Goal: Task Accomplishment & Management: Manage account settings

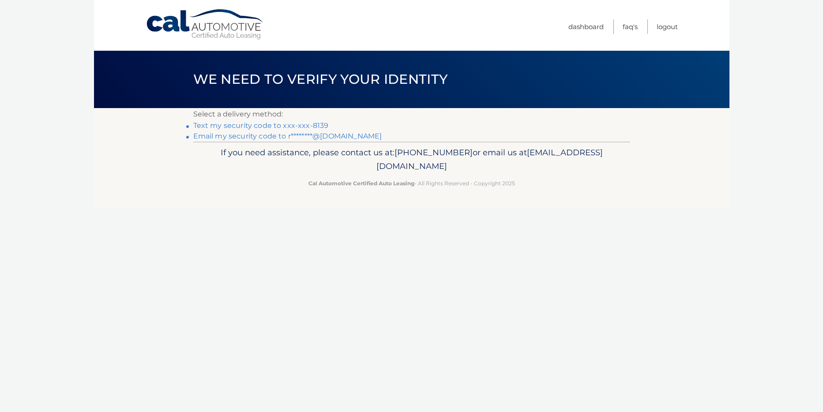
click at [216, 127] on link "Text my security code to xxx-xxx-8139" at bounding box center [261, 125] width 136 height 8
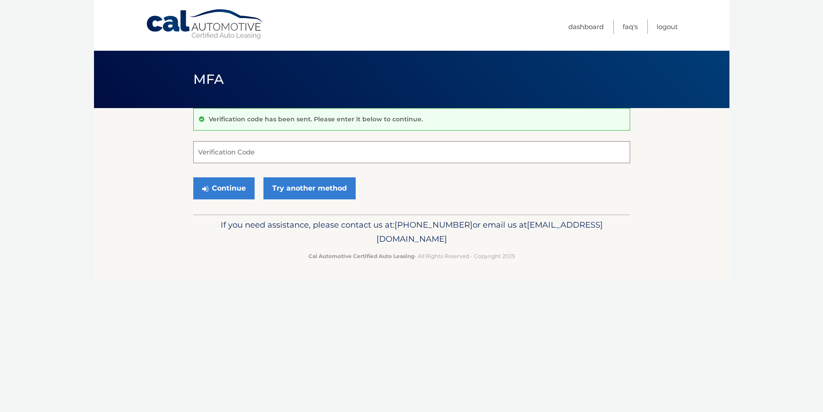
click at [210, 154] on input "Verification Code" at bounding box center [411, 152] width 437 height 22
type input "604144"
click at [225, 185] on button "Continue" at bounding box center [223, 188] width 61 height 22
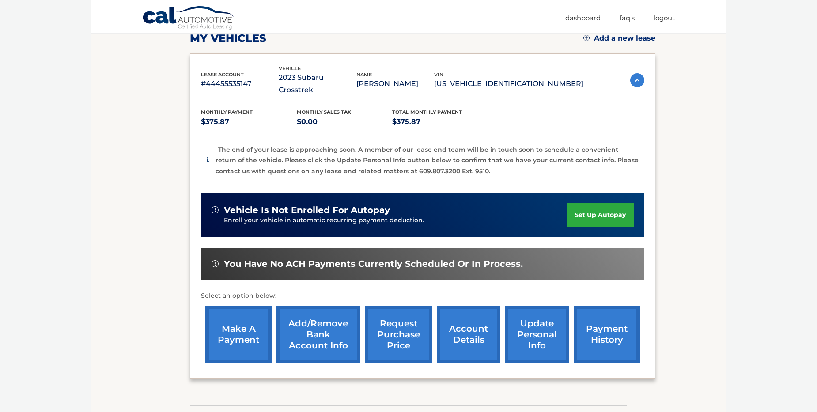
scroll to position [147, 0]
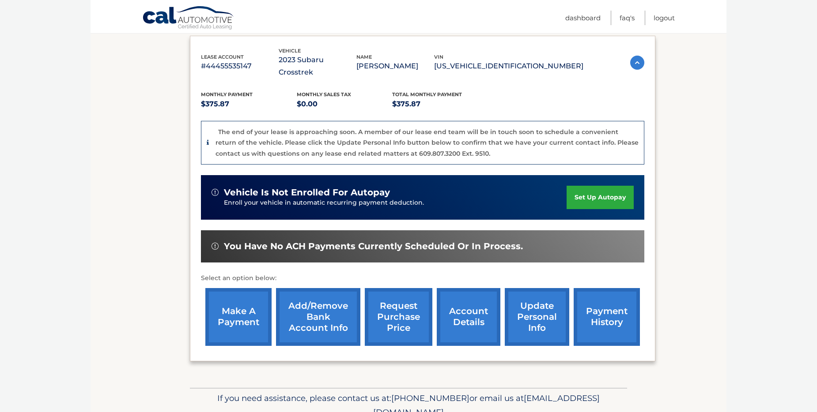
click at [542, 305] on link "update personal info" at bounding box center [537, 317] width 64 height 58
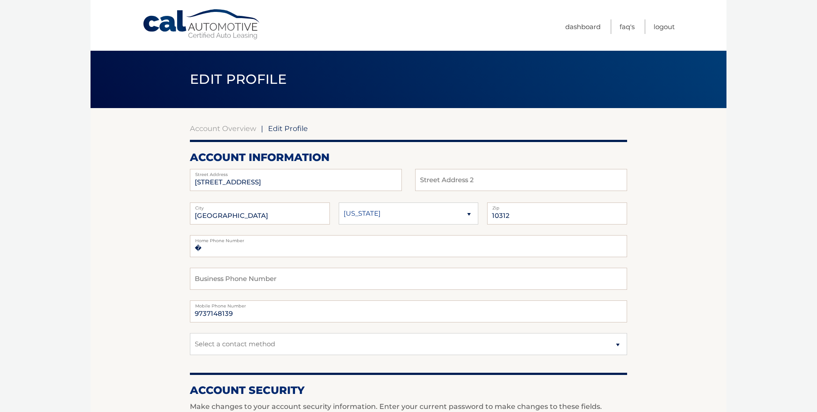
click at [469, 213] on select "[US_STATE] [US_STATE] [US_STATE] [US_STATE] [US_STATE]" at bounding box center [409, 214] width 140 height 22
select select "NY"
click at [339, 203] on select "[US_STATE] [US_STATE] [US_STATE] [US_STATE] [US_STATE]" at bounding box center [409, 214] width 140 height 22
click at [617, 345] on select "Select a contact method Mobile Home" at bounding box center [408, 344] width 437 height 22
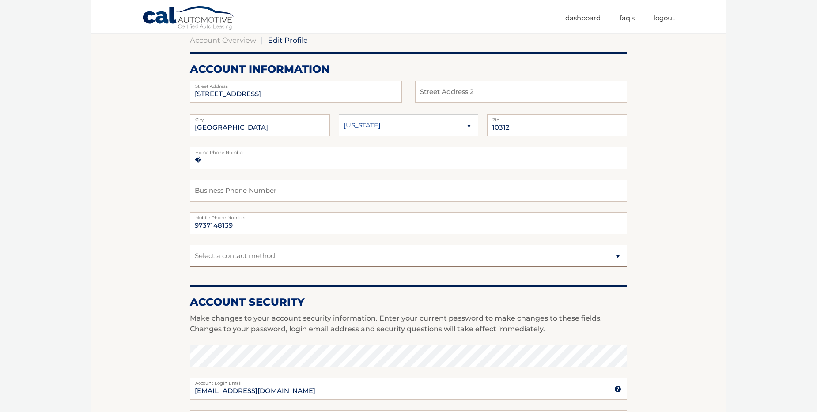
scroll to position [106, 0]
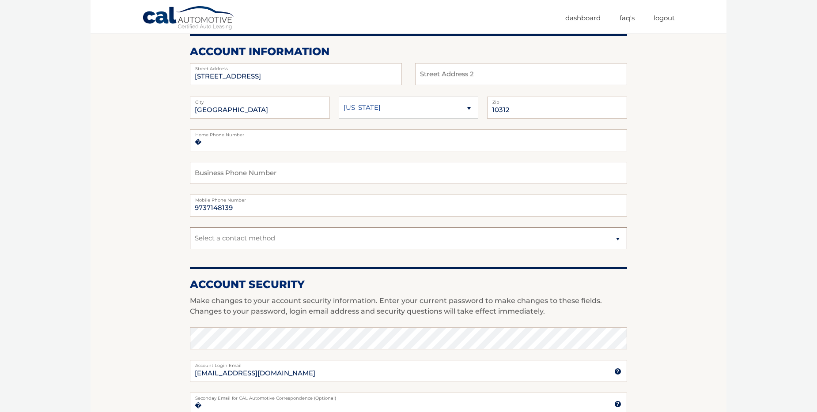
click at [618, 239] on select "Select a contact method Mobile Home" at bounding box center [408, 238] width 437 height 22
select select "1"
click at [190, 227] on select "Select a contact method Mobile Home" at bounding box center [408, 238] width 437 height 22
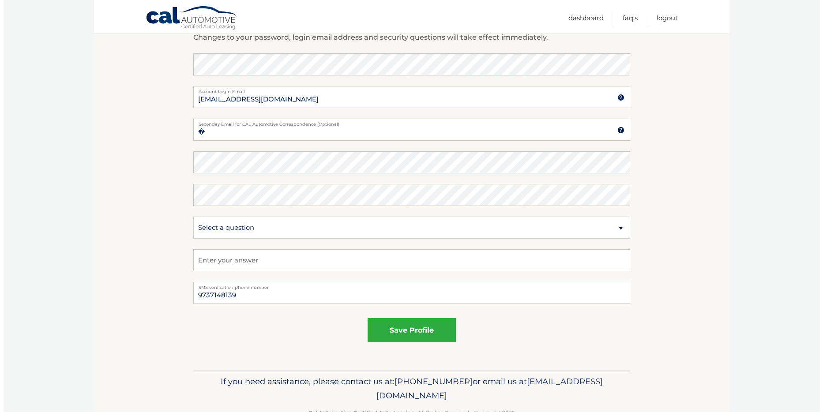
scroll to position [389, 0]
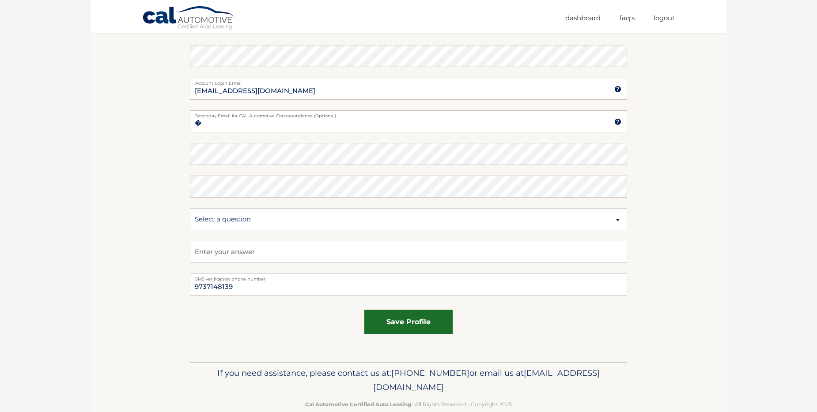
click at [406, 318] on button "save profile" at bounding box center [408, 322] width 88 height 24
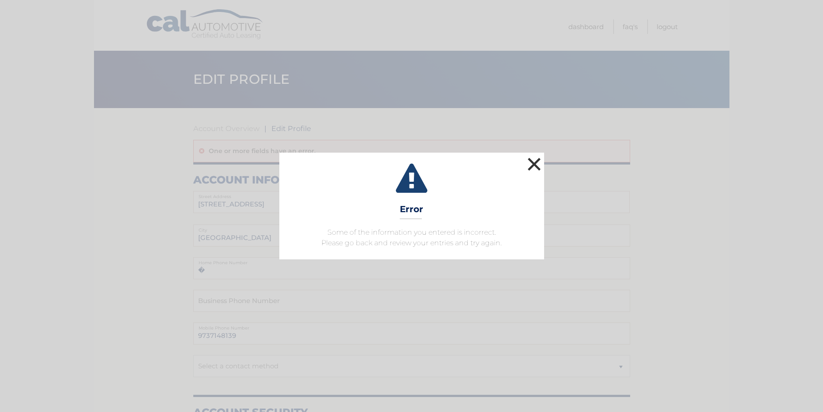
click at [534, 162] on button "×" at bounding box center [535, 164] width 18 height 18
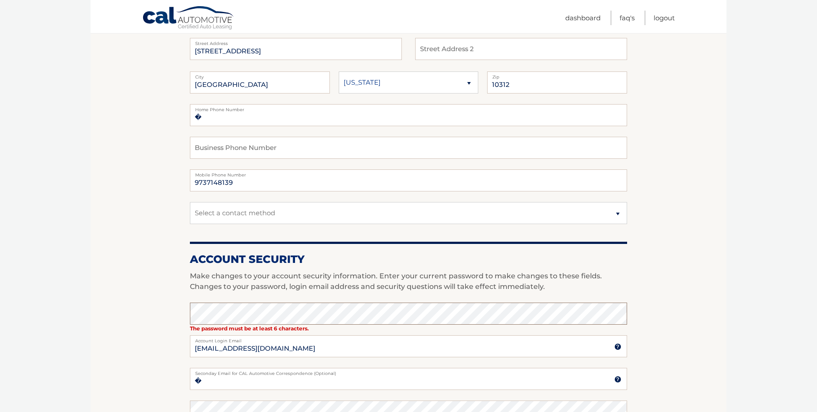
scroll to position [118, 0]
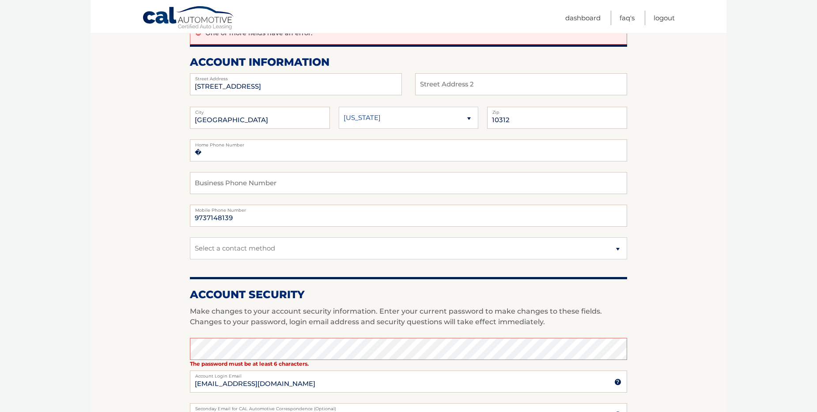
click at [469, 118] on select "Alaska Alabama Arkansas Arizona California" at bounding box center [409, 118] width 140 height 22
select select "NY"
click at [339, 107] on select "Alaska Alabama Arkansas Arizona California" at bounding box center [409, 118] width 140 height 22
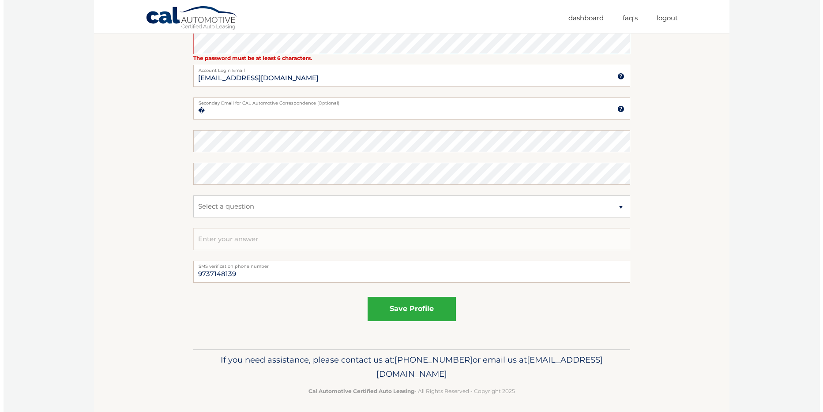
scroll to position [428, 0]
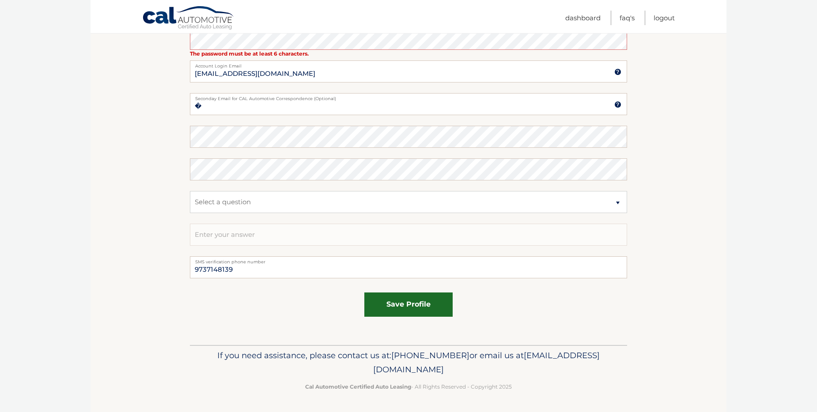
click at [421, 303] on button "save profile" at bounding box center [408, 305] width 88 height 24
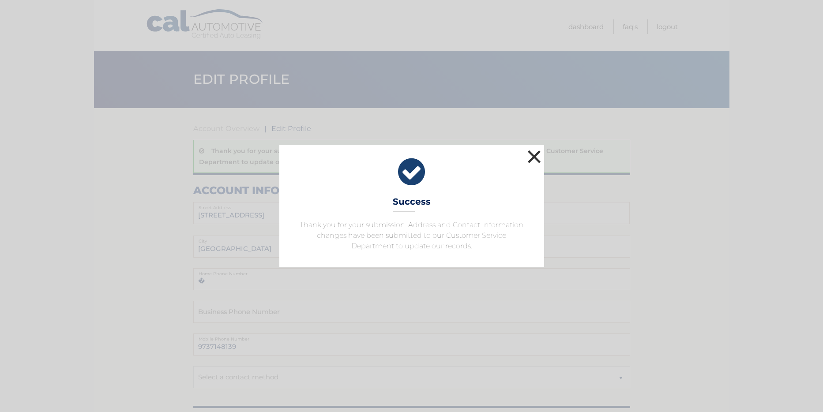
click at [536, 155] on button "×" at bounding box center [535, 157] width 18 height 18
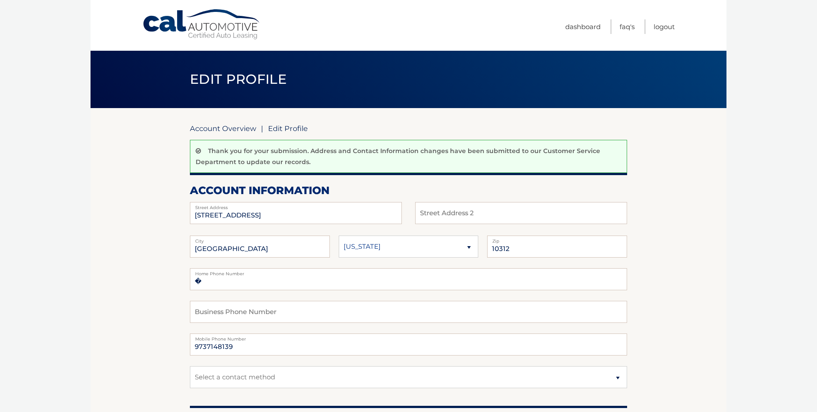
click at [245, 126] on link "Account Overview" at bounding box center [223, 128] width 66 height 9
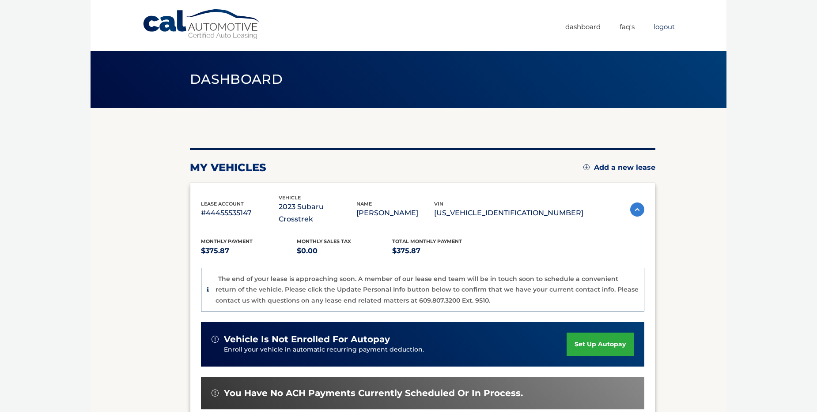
click at [661, 27] on link "Logout" at bounding box center [663, 26] width 21 height 15
